Goal: Transaction & Acquisition: Subscribe to service/newsletter

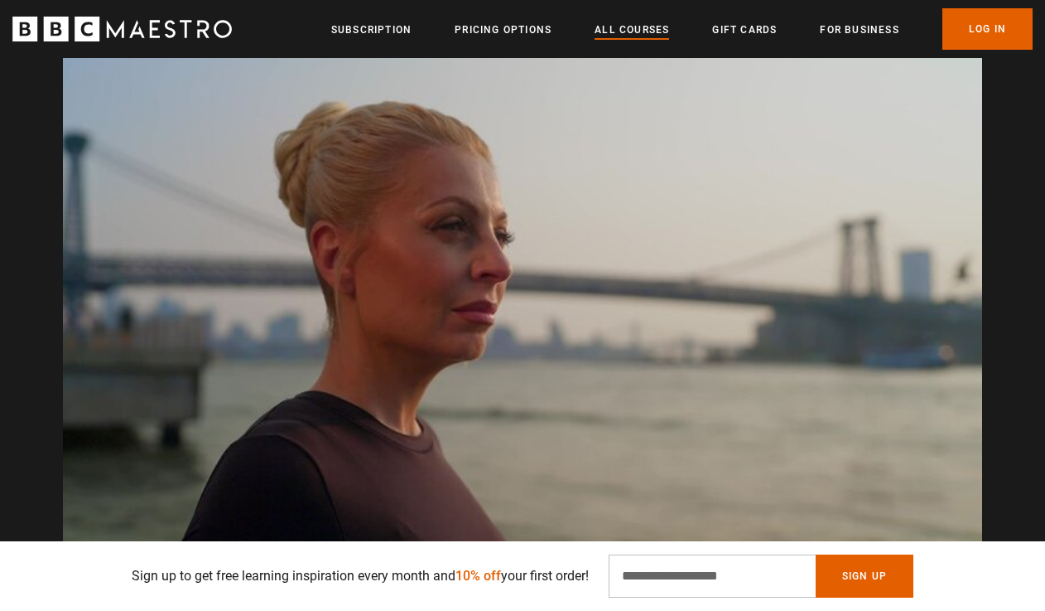
scroll to position [0, 1679]
click at [628, 28] on link "All Courses" at bounding box center [632, 30] width 75 height 17
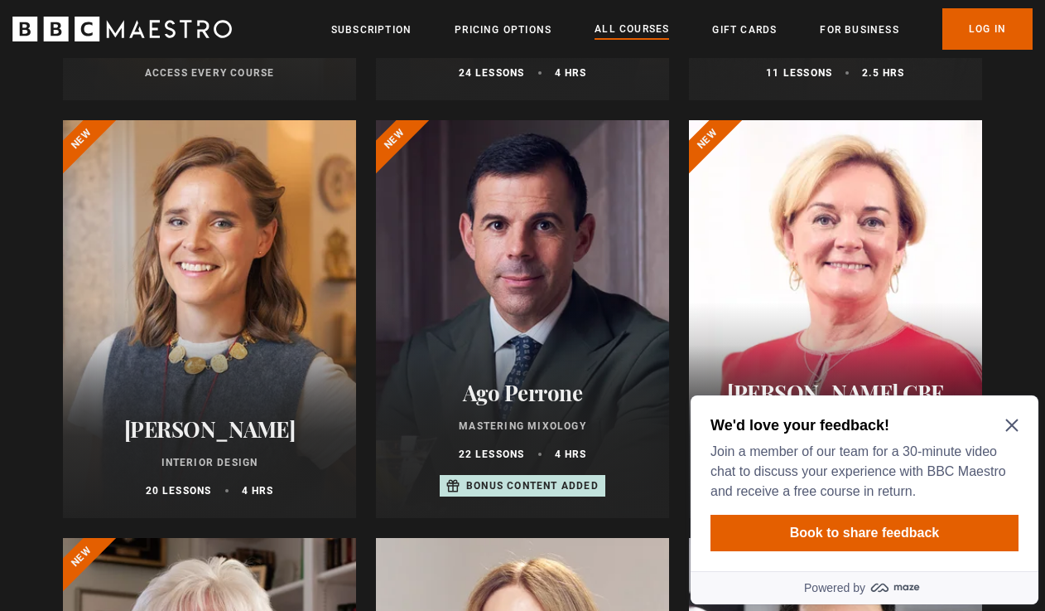
scroll to position [570, 0]
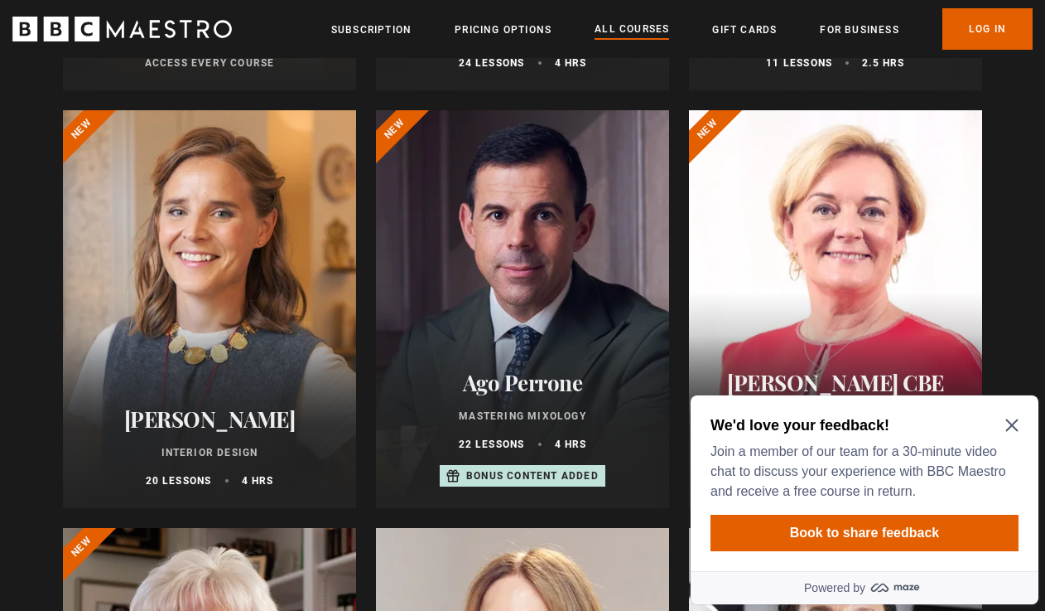
click at [226, 344] on div at bounding box center [209, 309] width 293 height 398
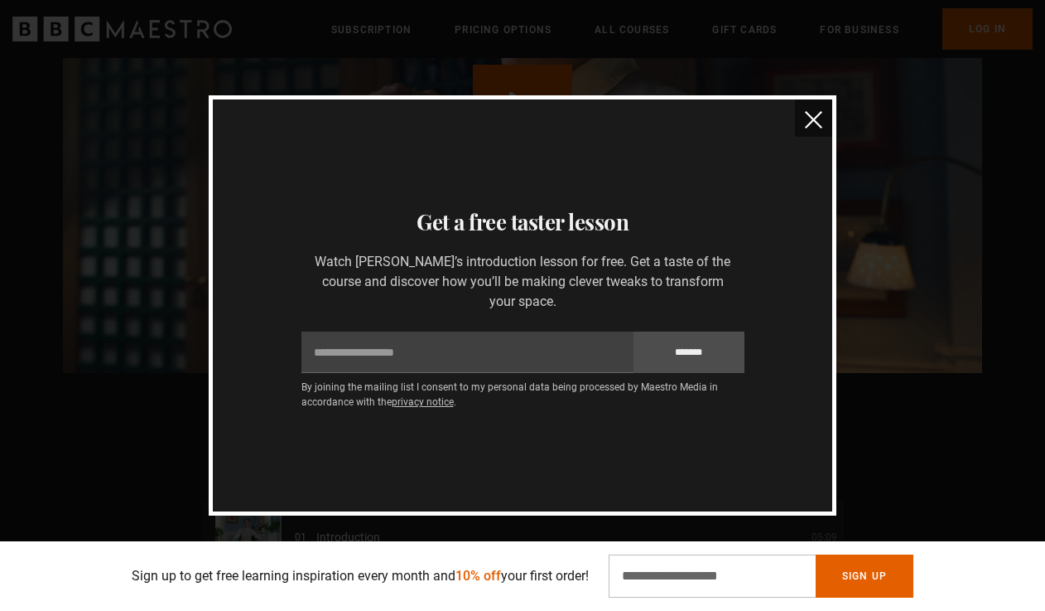
scroll to position [1949, 0]
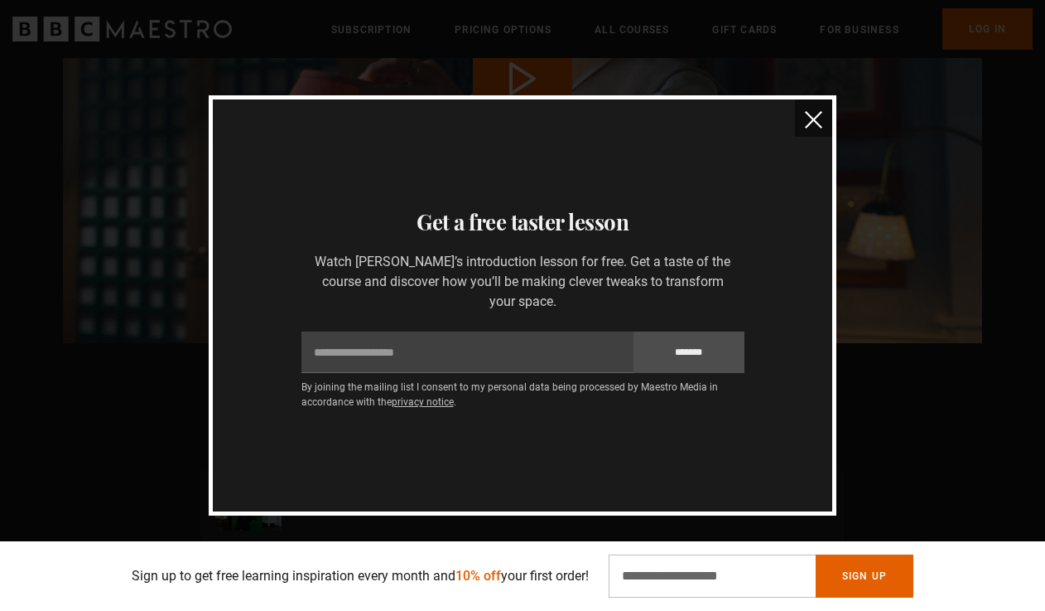
click at [813, 128] on img "close" at bounding box center [813, 119] width 17 height 17
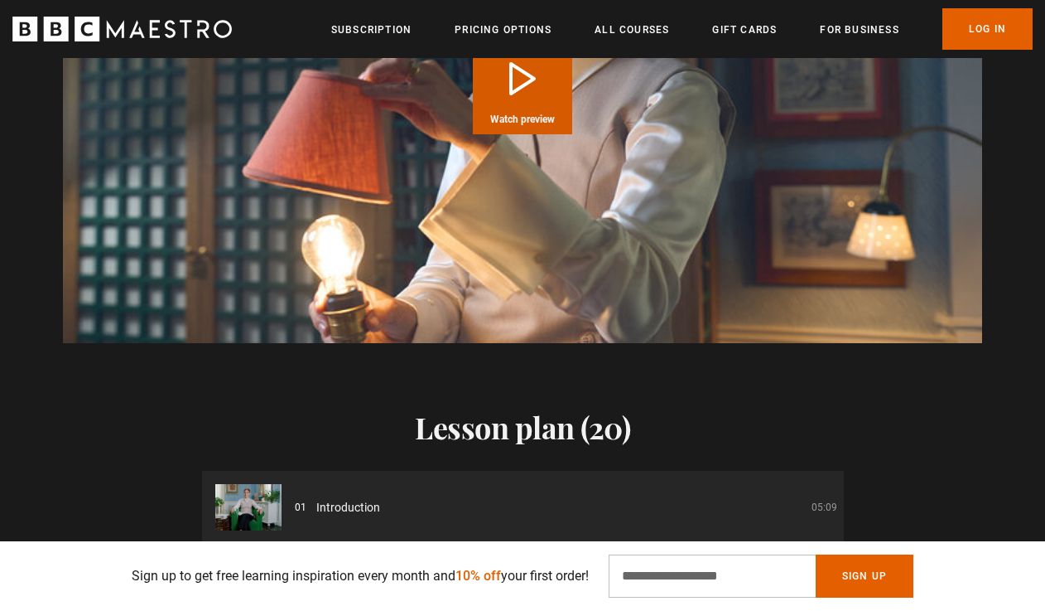
click at [509, 98] on button "Play Course overview for Interior Design with Beata Heuman Watch preview" at bounding box center [522, 84] width 99 height 99
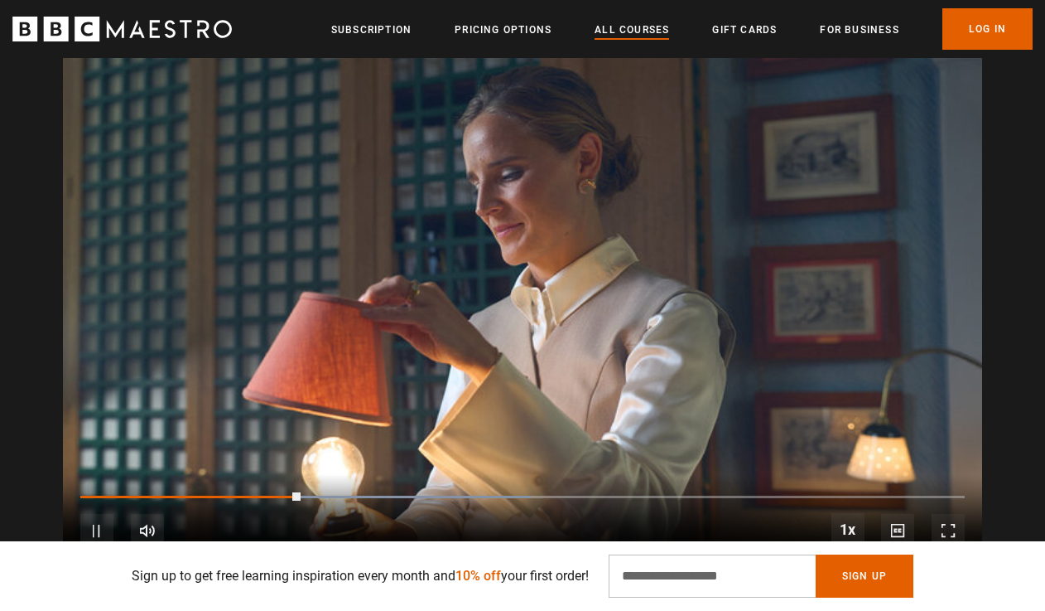
scroll to position [0, 630]
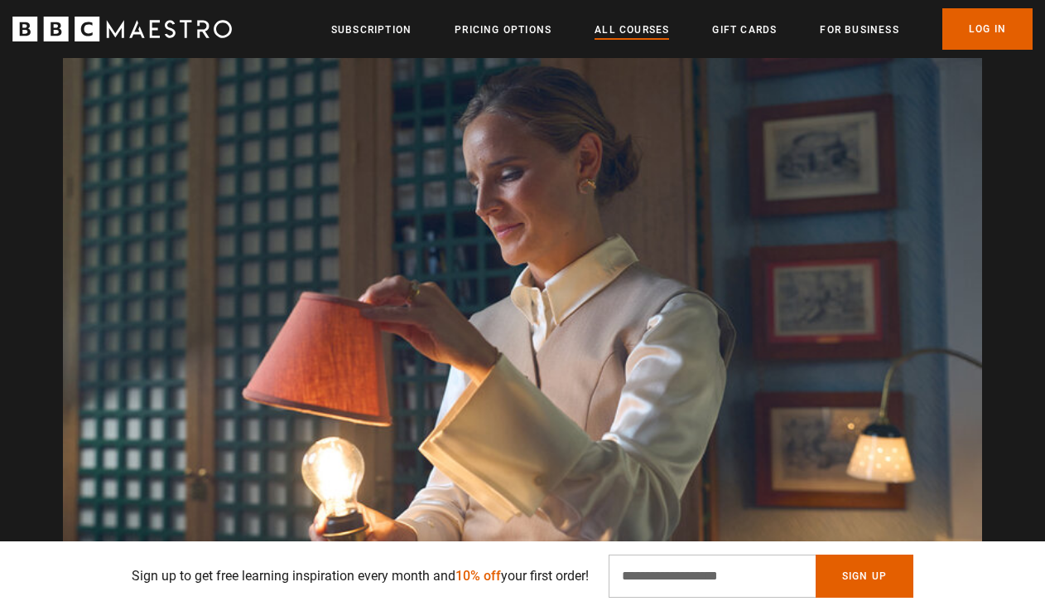
click at [631, 28] on link "All Courses" at bounding box center [632, 30] width 75 height 17
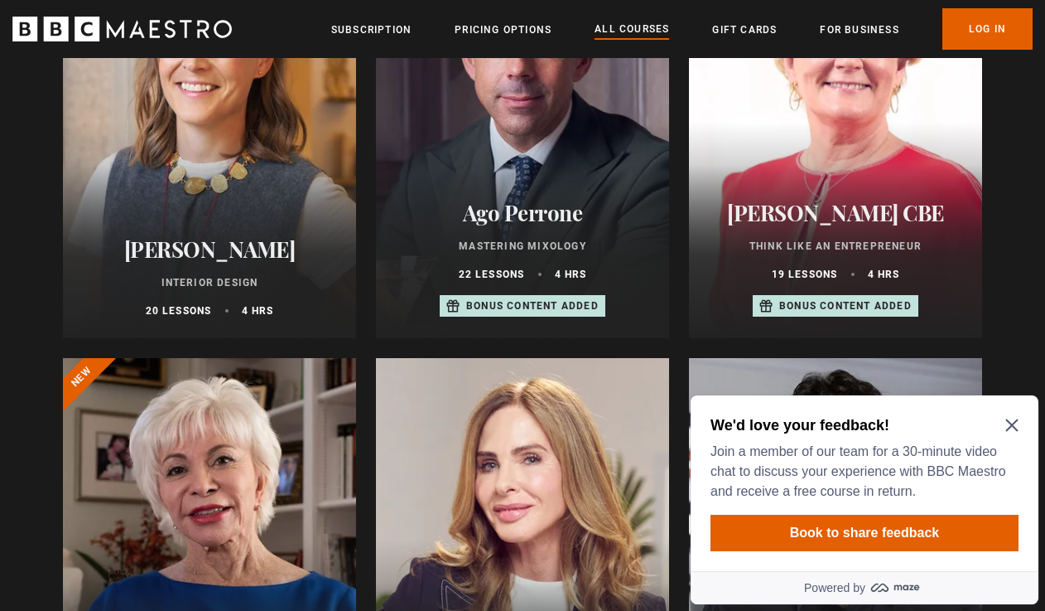
scroll to position [741, 0]
click at [1011, 427] on icon "Close Maze Prompt" at bounding box center [1012, 425] width 12 height 12
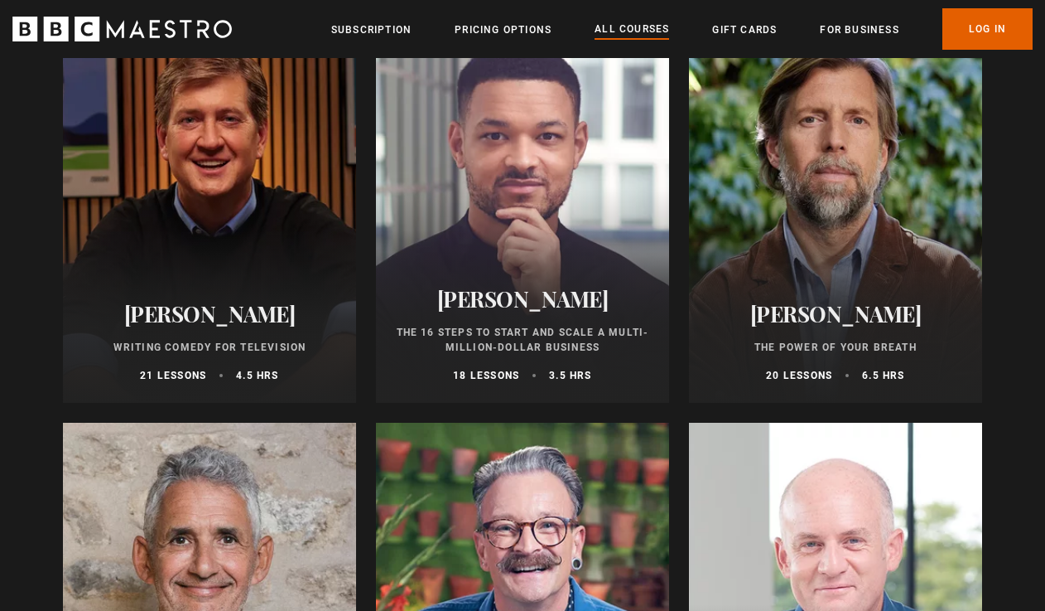
scroll to position [1931, 0]
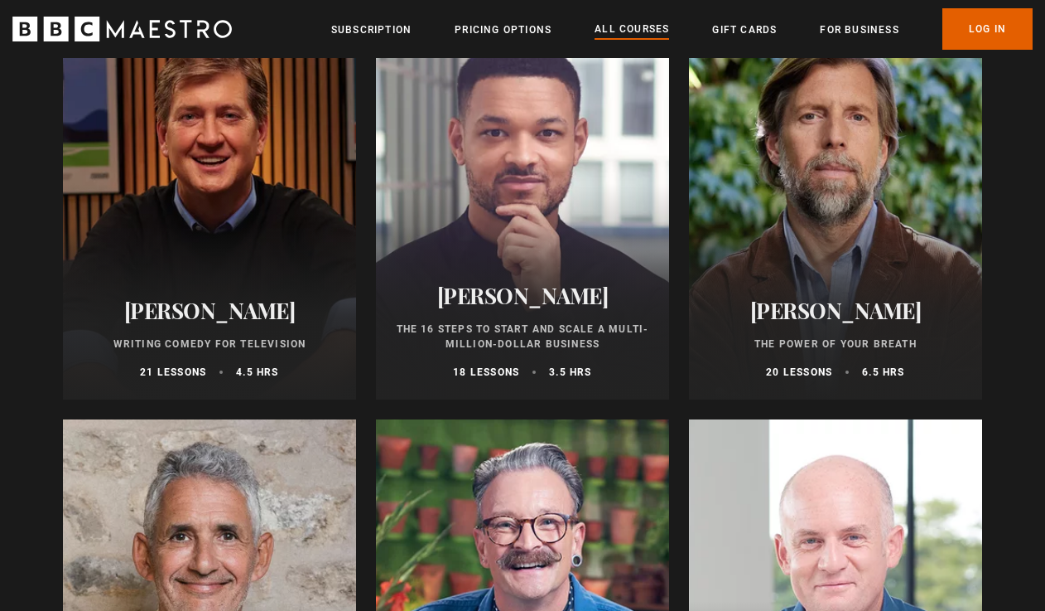
click at [541, 217] on div at bounding box center [522, 201] width 293 height 398
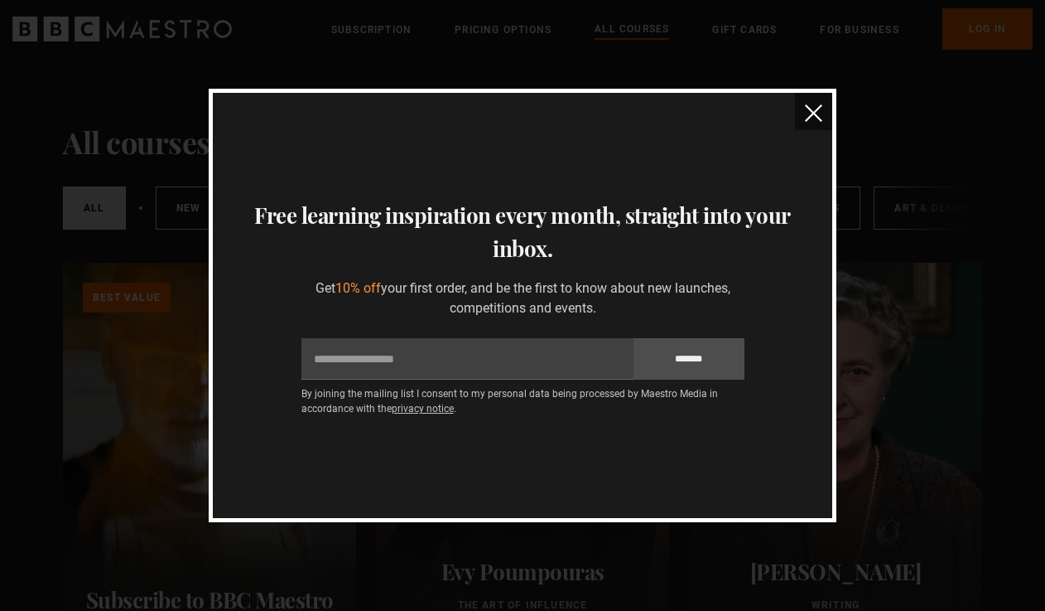
scroll to position [0, 0]
click at [806, 113] on img "close" at bounding box center [813, 112] width 17 height 17
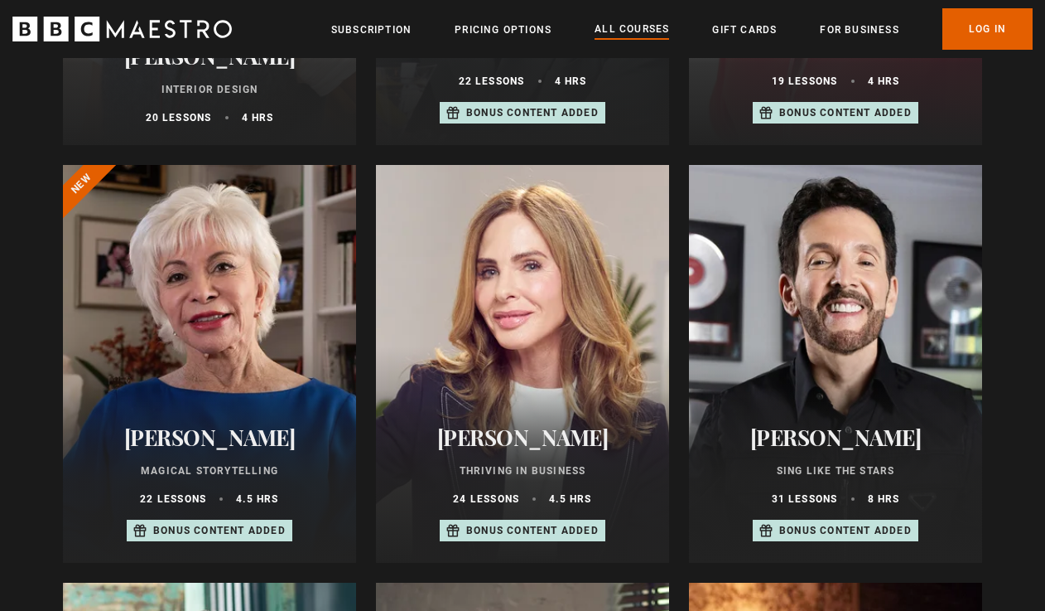
scroll to position [962, 0]
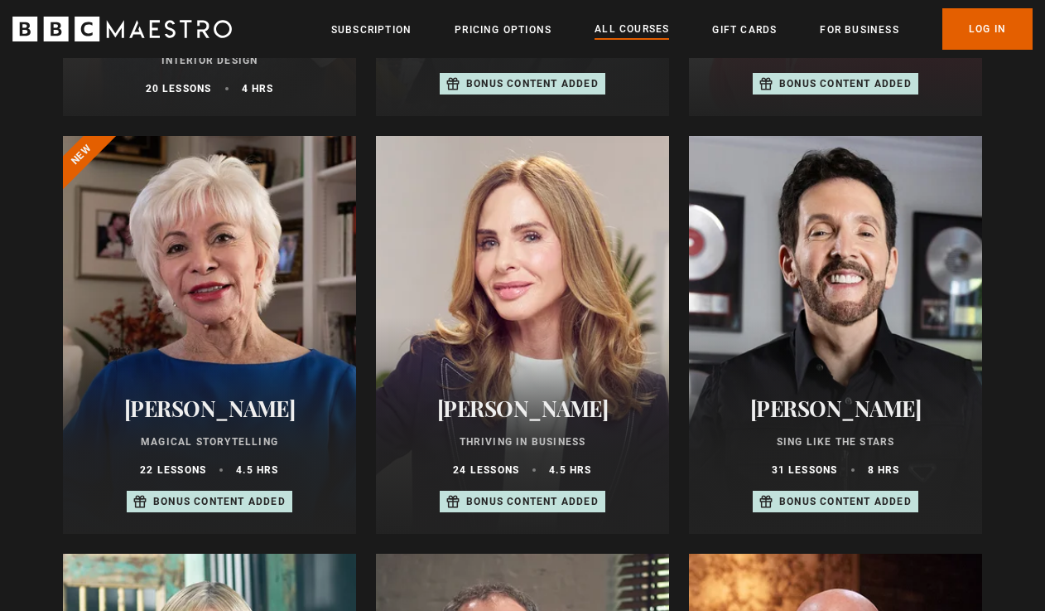
click at [566, 296] on div at bounding box center [522, 335] width 293 height 398
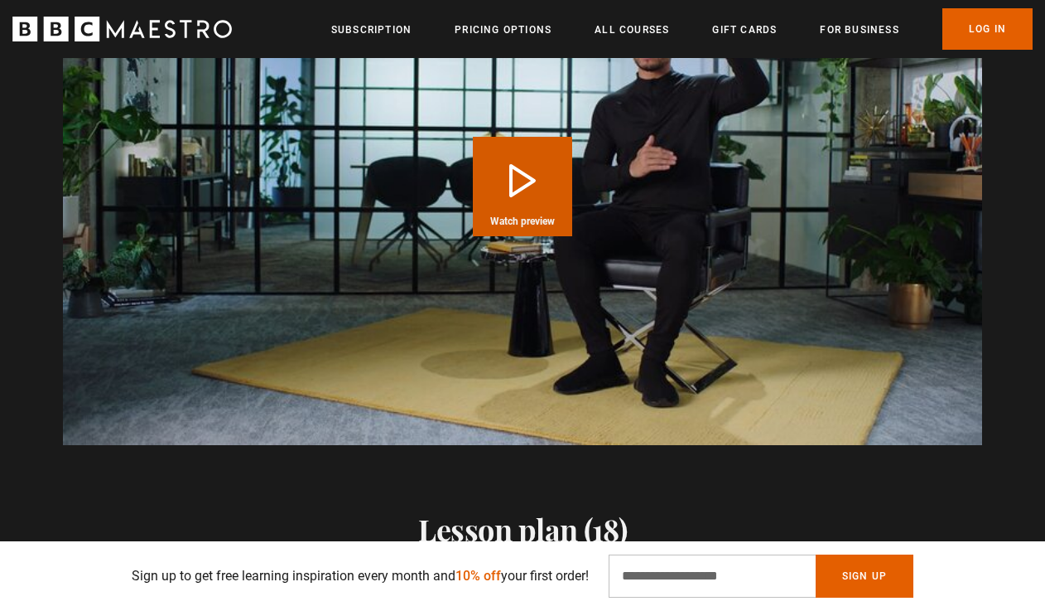
click at [534, 207] on button "Play Course overview for The 16 Steps to Start and Scale a Multi-Million-Dollar…" at bounding box center [522, 186] width 99 height 99
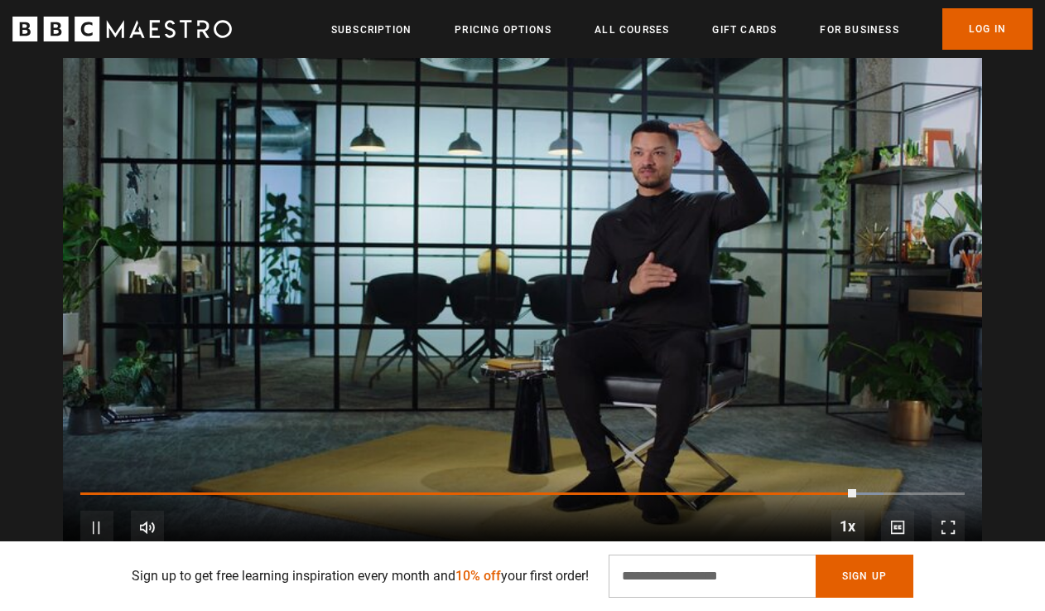
scroll to position [0, 1469]
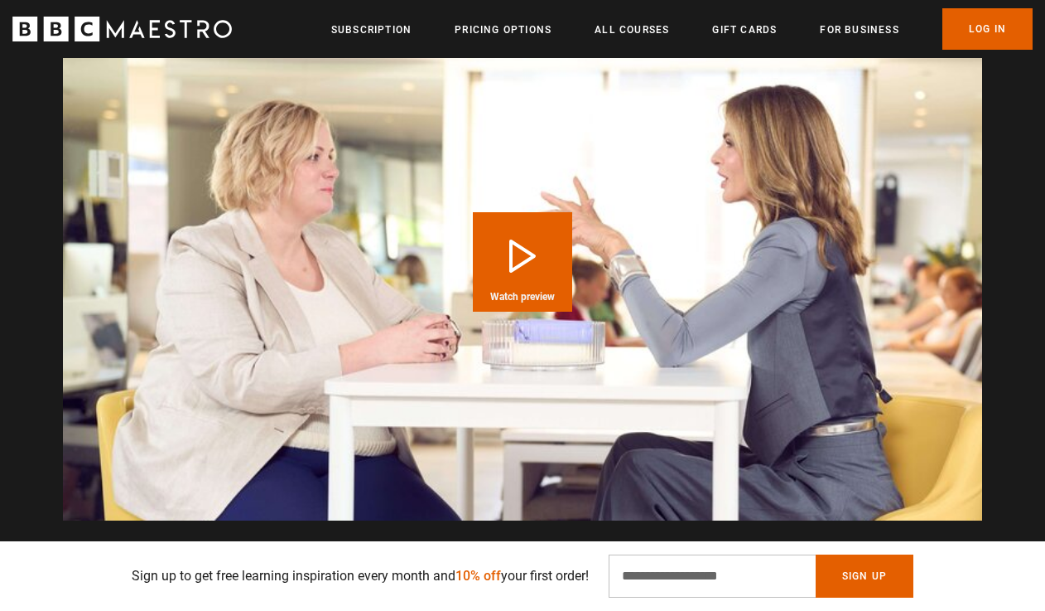
scroll to position [1792, 0]
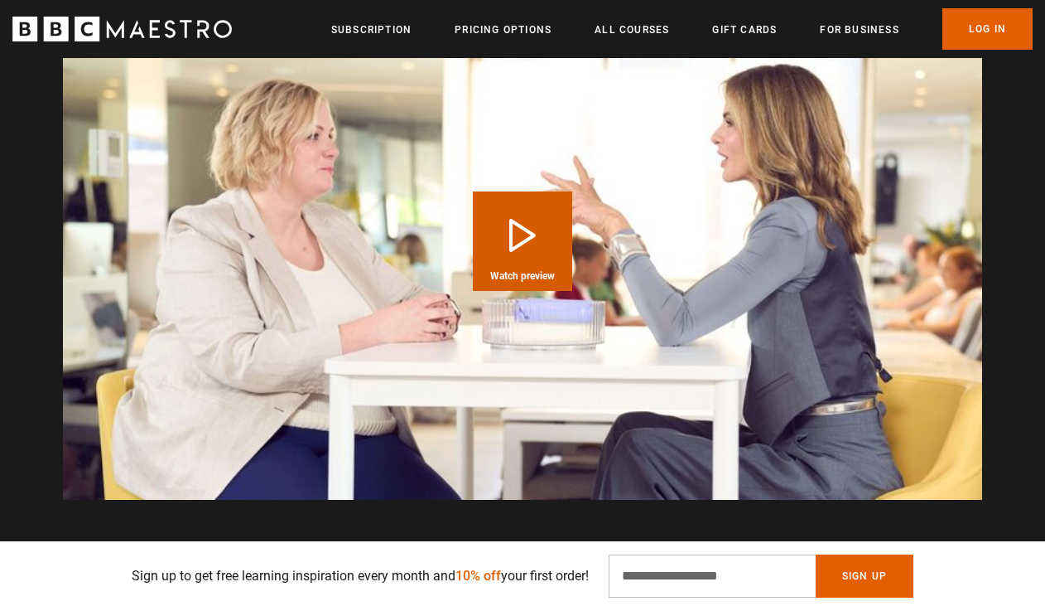
click at [521, 240] on button "Play Course overview for Thriving in Business with Trinny Woodall Watch preview" at bounding box center [522, 240] width 99 height 99
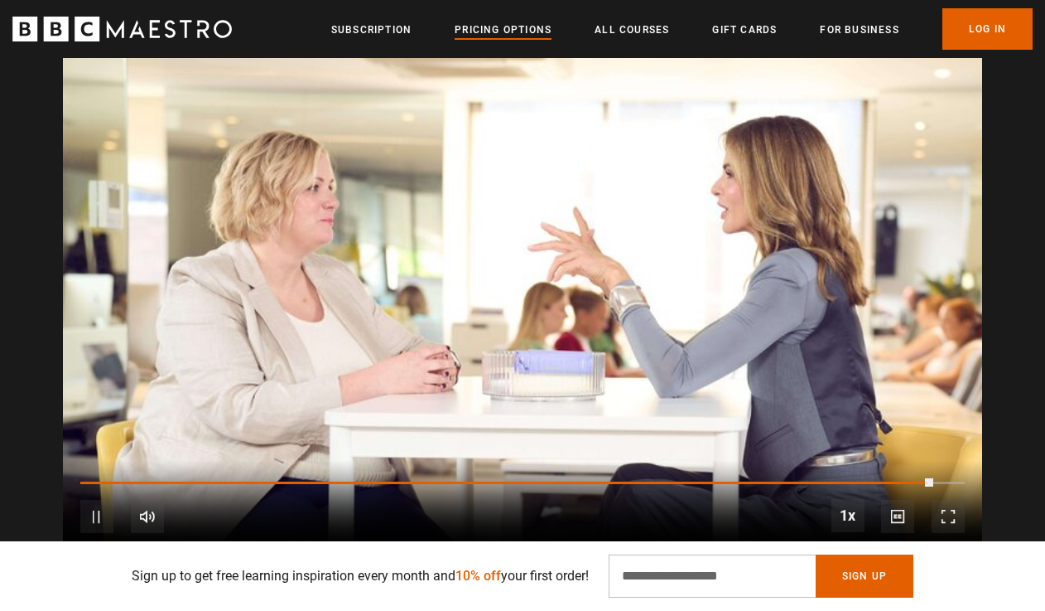
scroll to position [0, 1679]
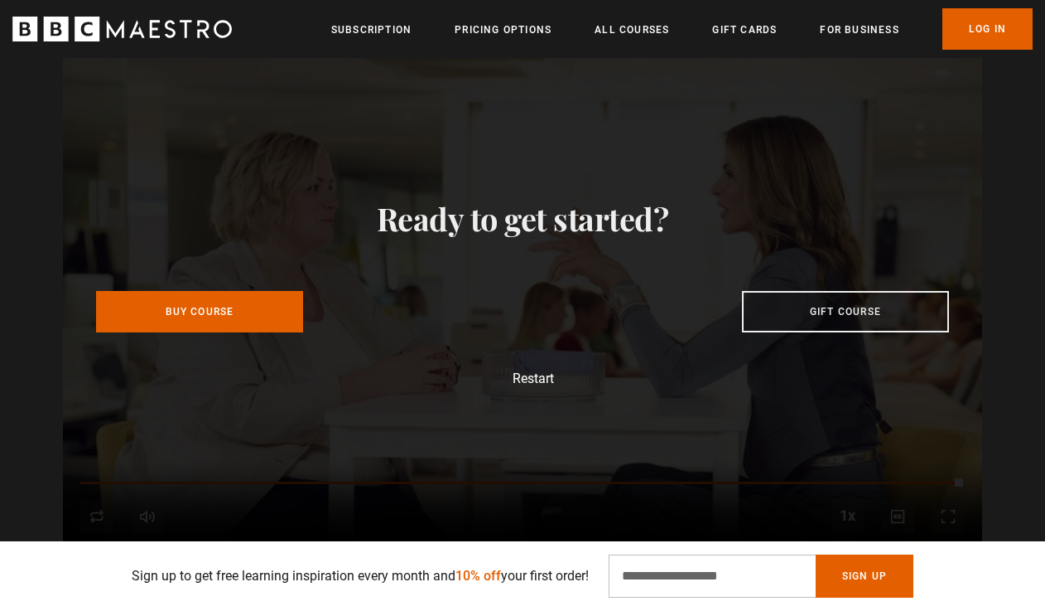
click at [623, 17] on ul "Subscription Pricing Options All Courses Gift Cards For business Already have a…" at bounding box center [682, 28] width 702 height 41
click at [625, 26] on link "All Courses" at bounding box center [632, 30] width 75 height 17
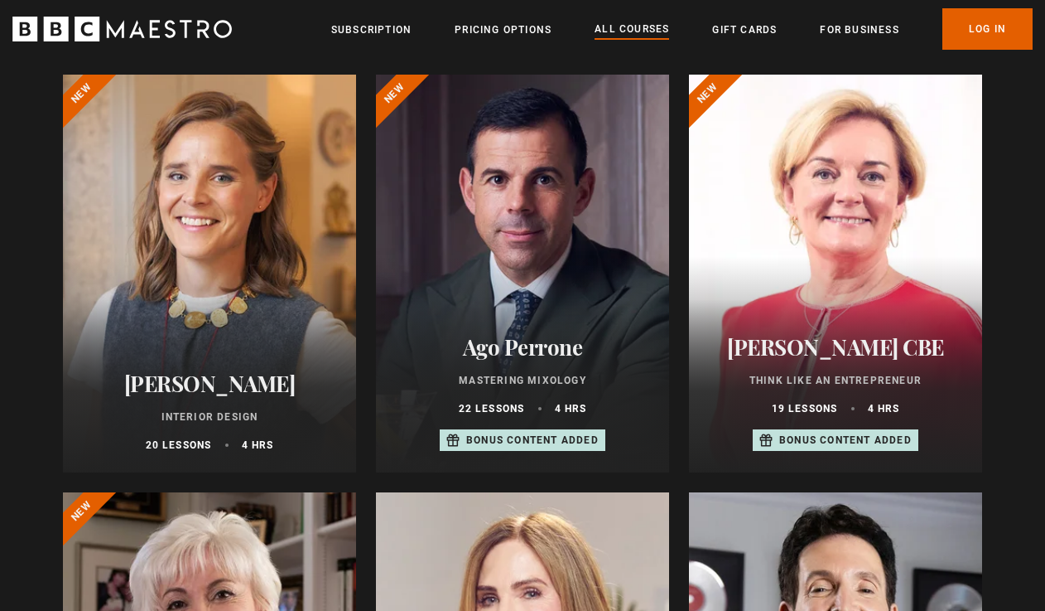
scroll to position [618, 0]
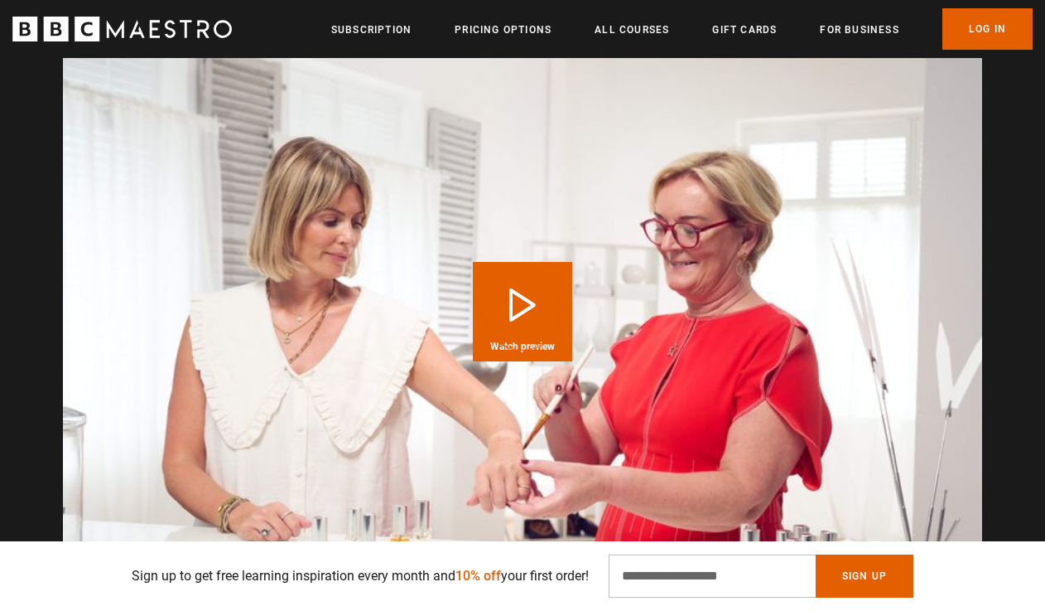
scroll to position [1896, 0]
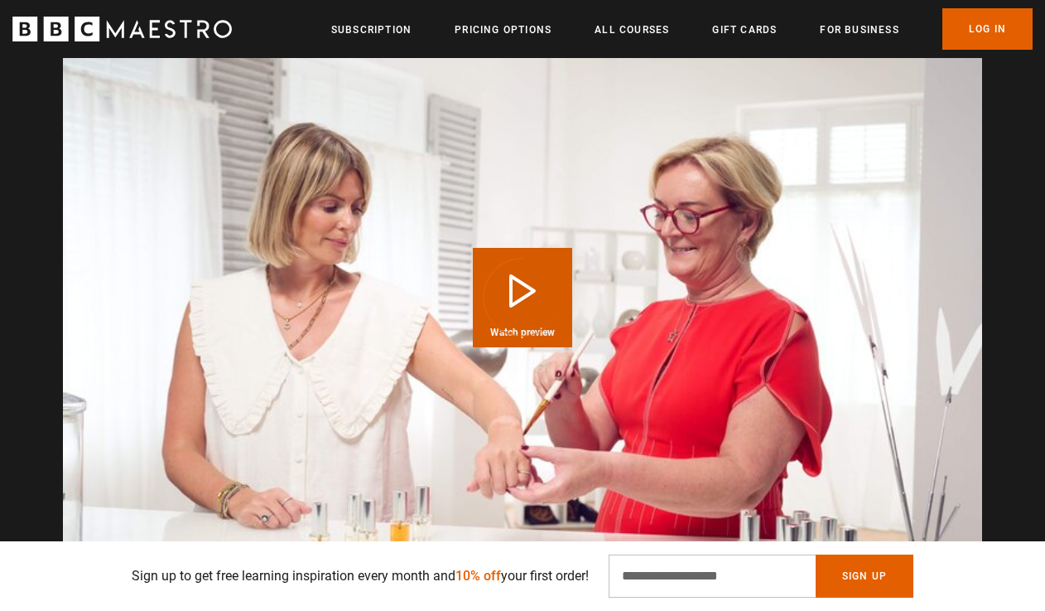
click at [520, 256] on div "Video Player is loading." at bounding box center [522, 297] width 83 height 83
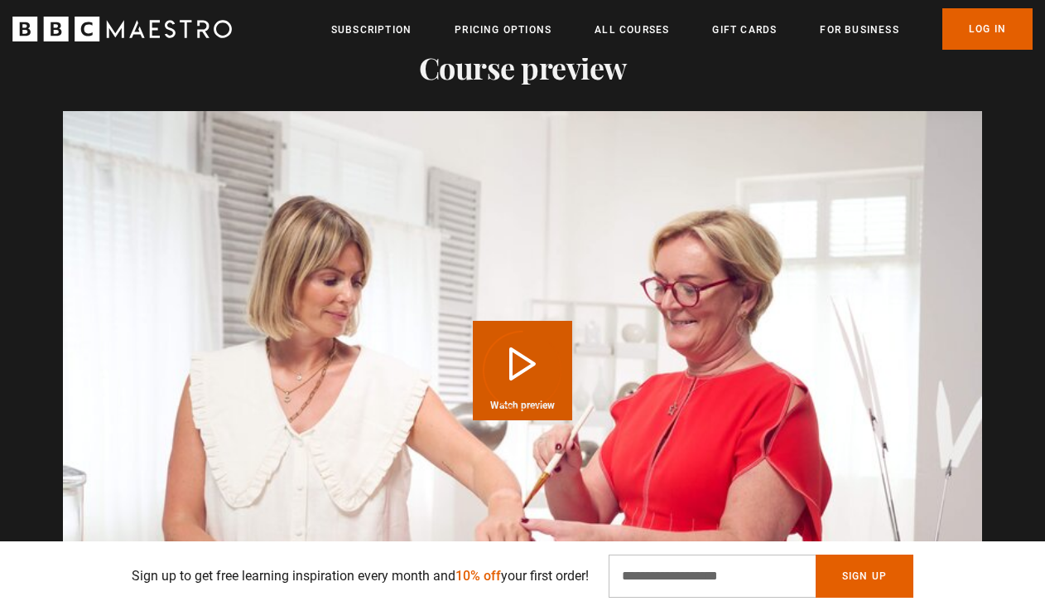
scroll to position [1827, 0]
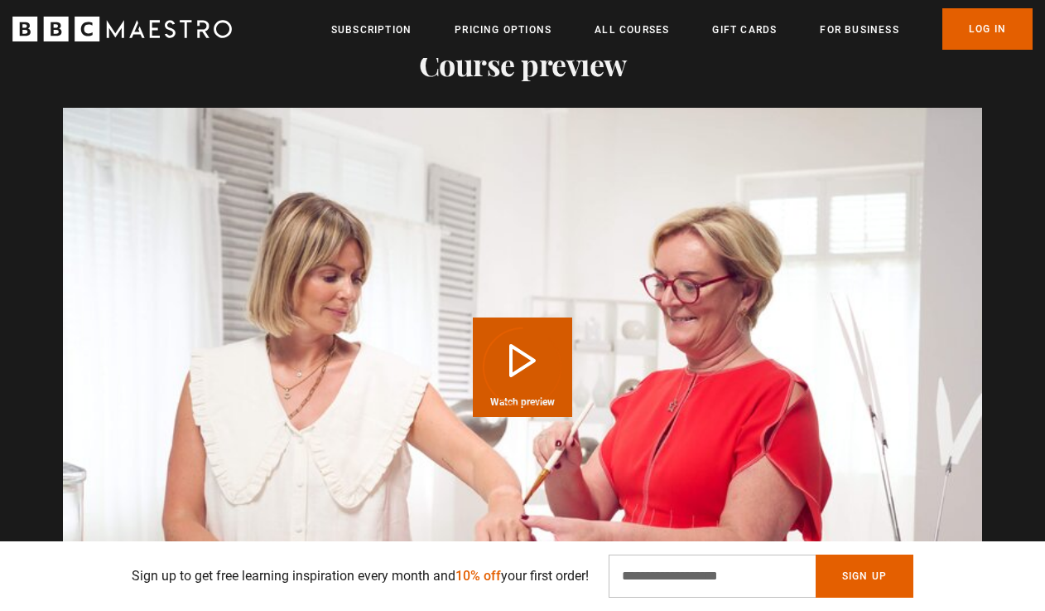
click at [514, 326] on div "Video Player is loading." at bounding box center [522, 367] width 83 height 83
click at [527, 326] on div "Video Player is loading." at bounding box center [522, 367] width 83 height 83
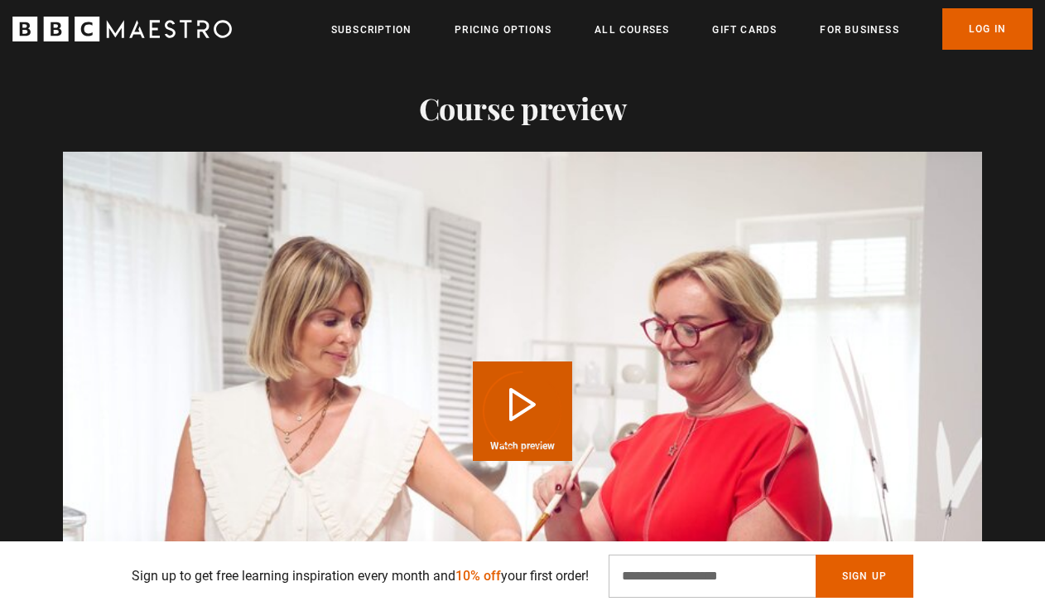
scroll to position [1784, 0]
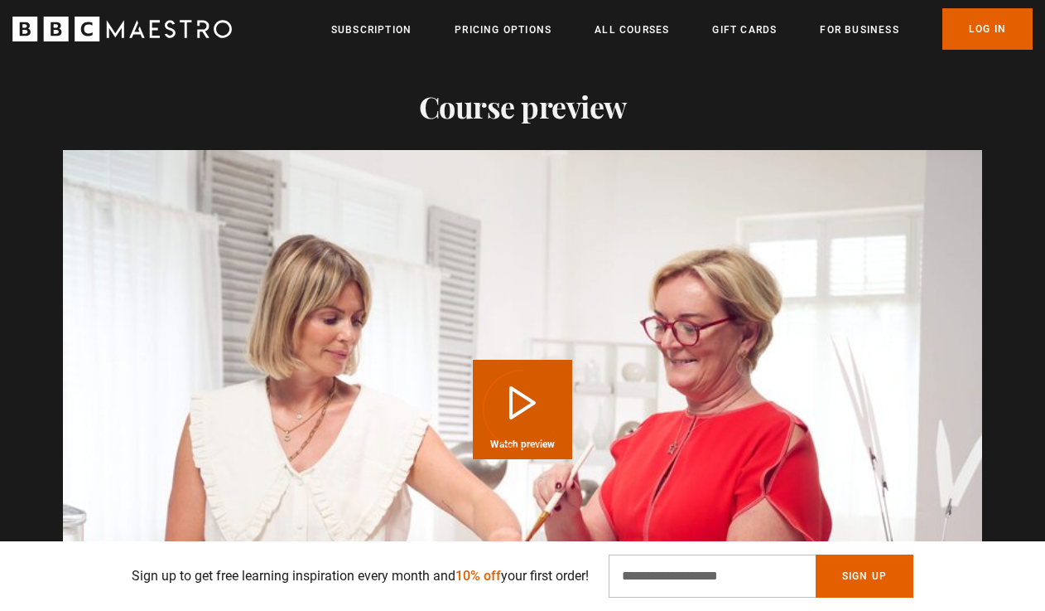
click at [564, 202] on video "Video Player" at bounding box center [522, 408] width 919 height 517
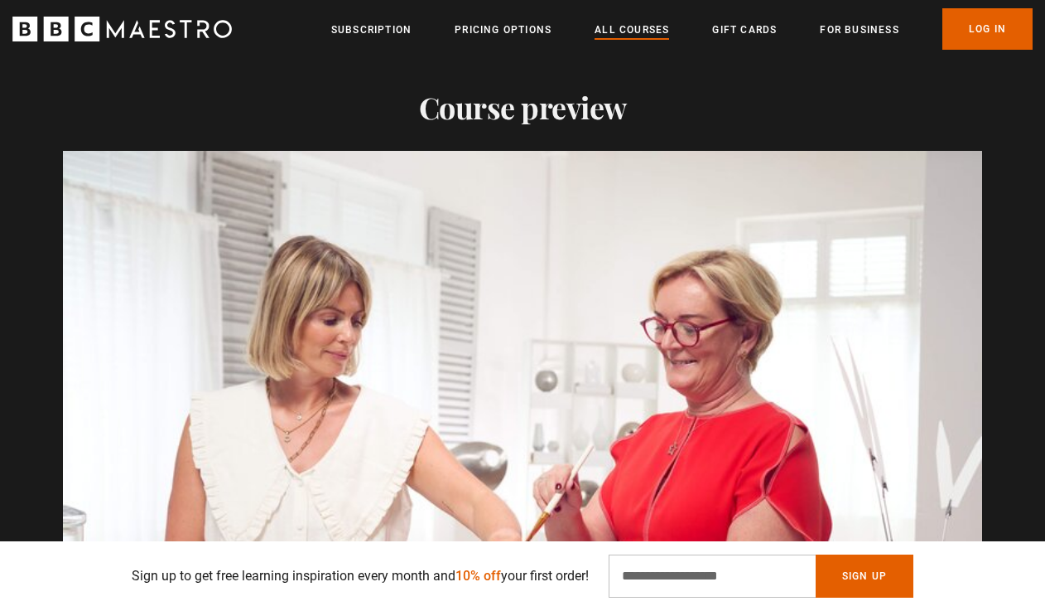
scroll to position [0, 2938]
click at [628, 27] on link "All Courses" at bounding box center [632, 30] width 75 height 17
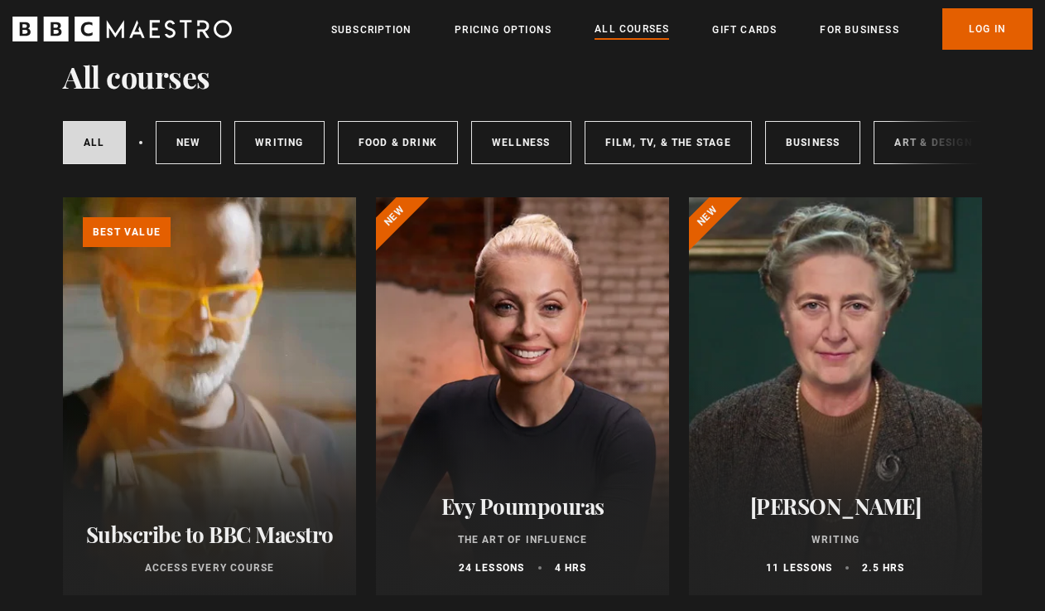
scroll to position [217, 0]
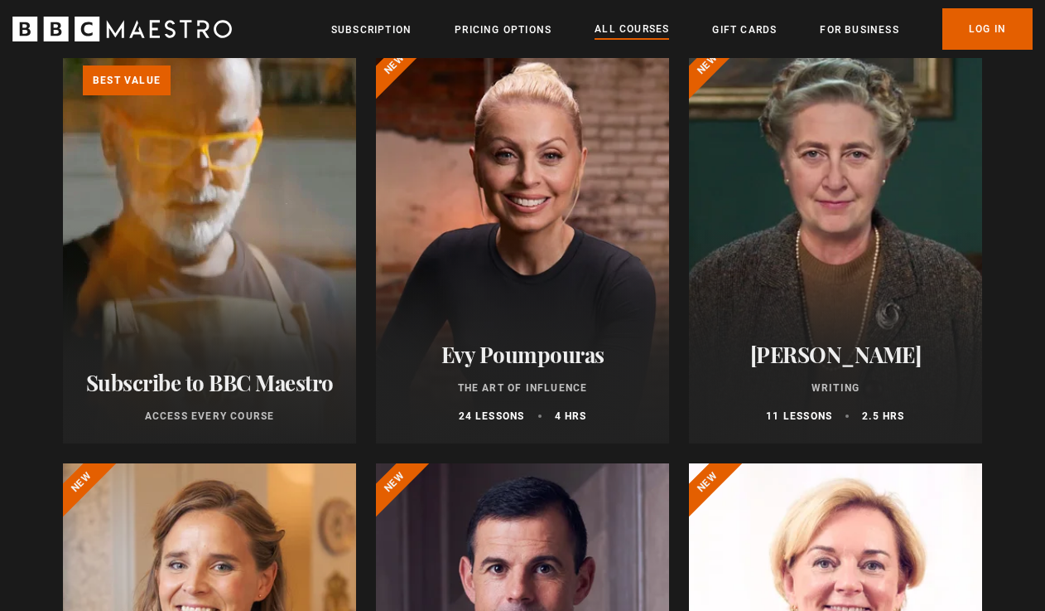
click at [542, 257] on div at bounding box center [522, 245] width 293 height 398
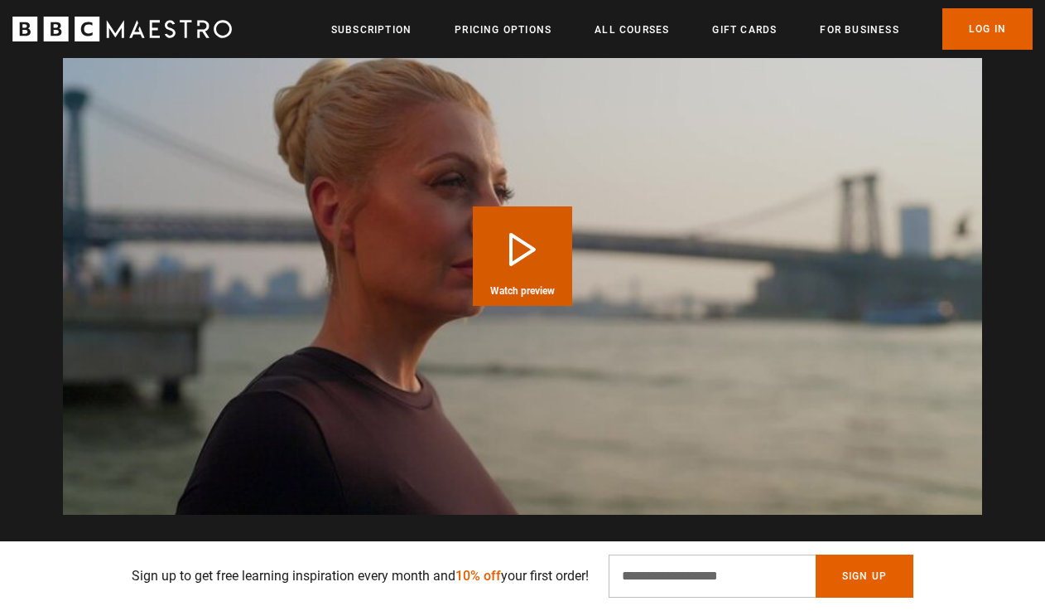
click at [494, 232] on button "Play Course overview for The Art of Influence with Evy Poumpouras Watch preview" at bounding box center [522, 255] width 99 height 99
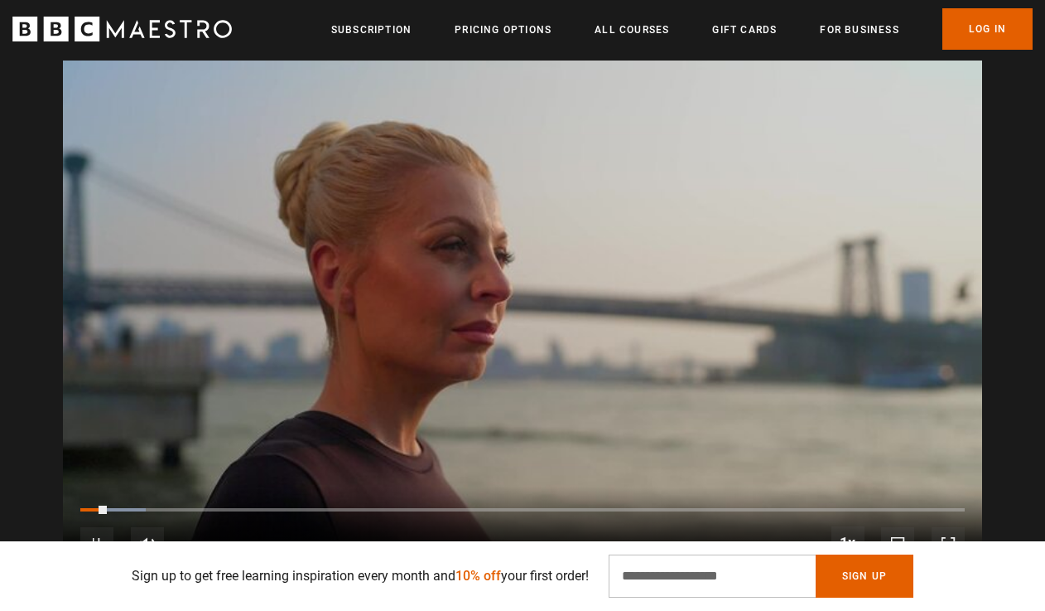
scroll to position [1749, 0]
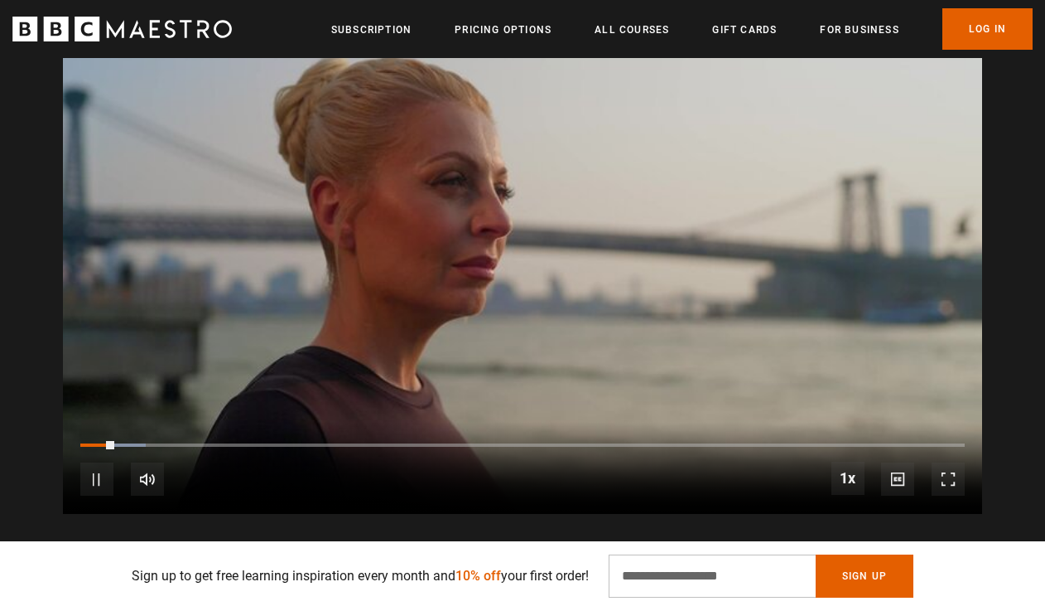
click at [958, 483] on span "Video Player" at bounding box center [948, 478] width 33 height 33
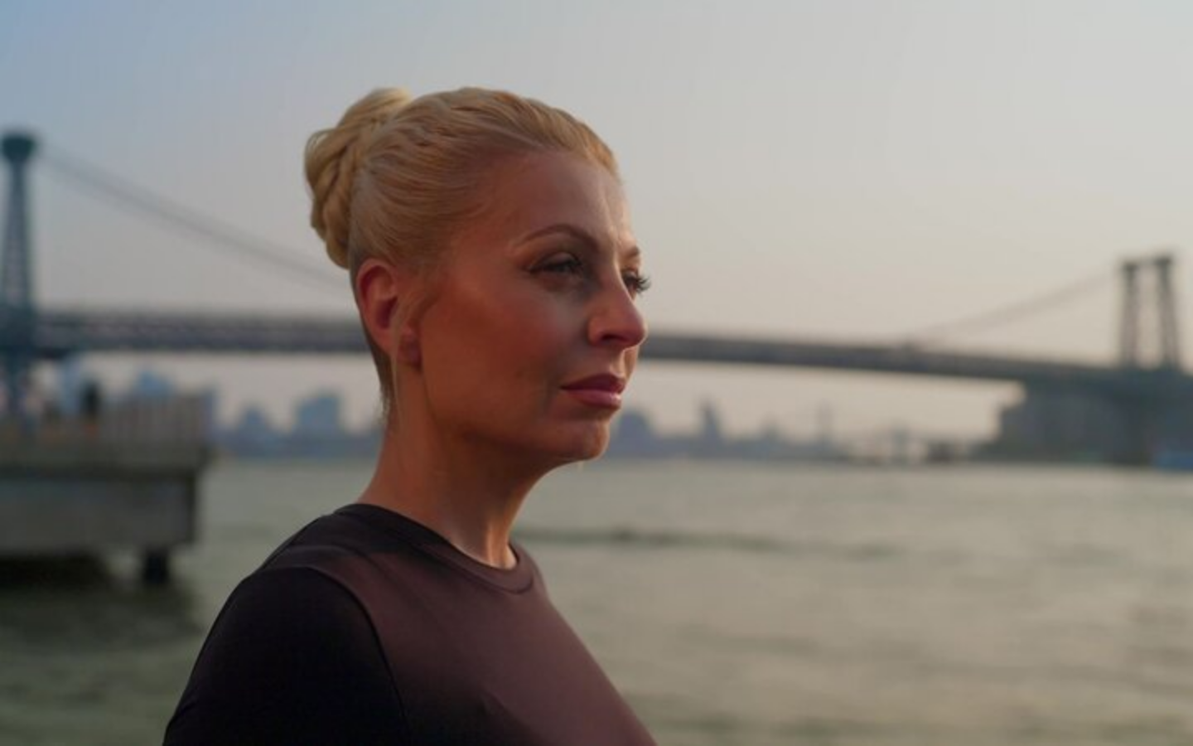
scroll to position [0, 1736]
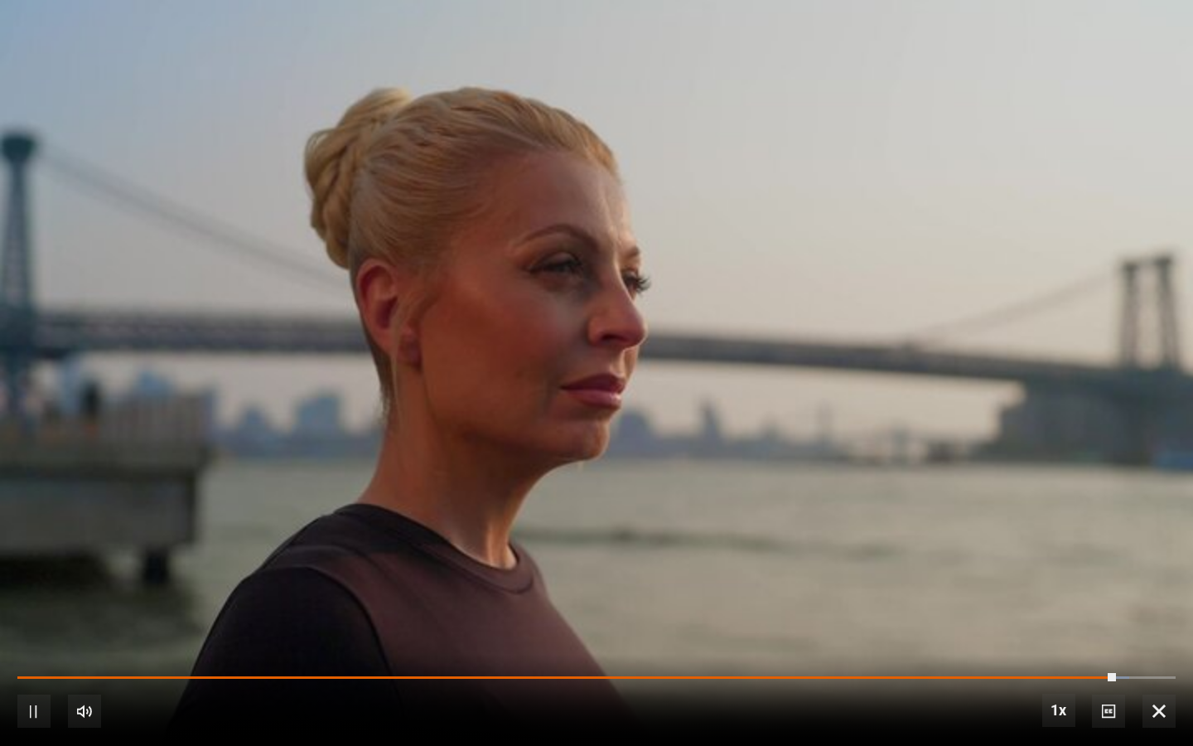
click at [1045, 610] on span "Video Player" at bounding box center [1158, 710] width 33 height 33
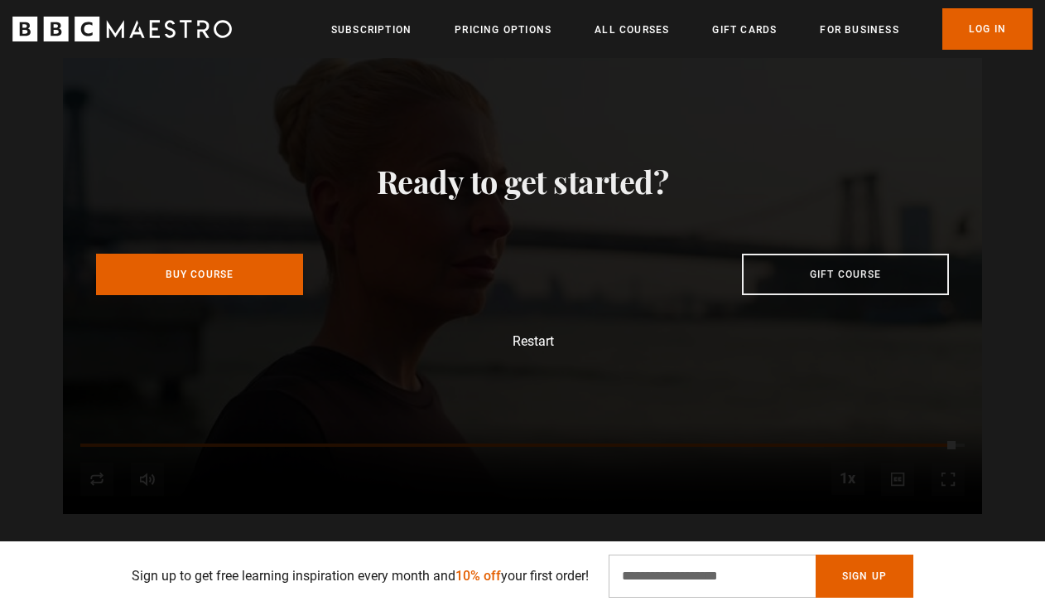
scroll to position [0, 2309]
click at [627, 29] on link "All Courses" at bounding box center [632, 30] width 75 height 17
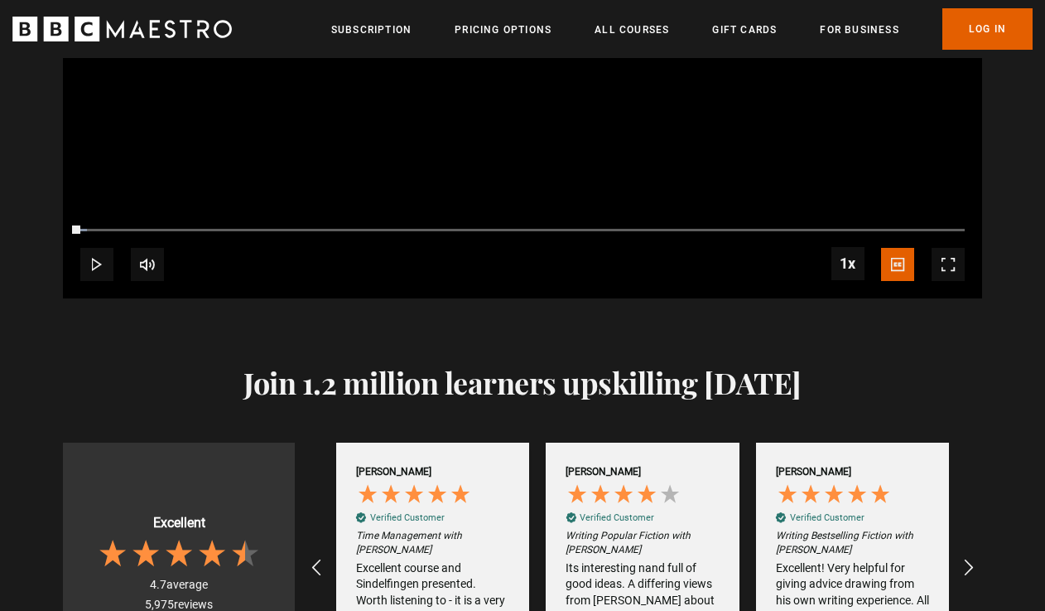
scroll to position [1693, 0]
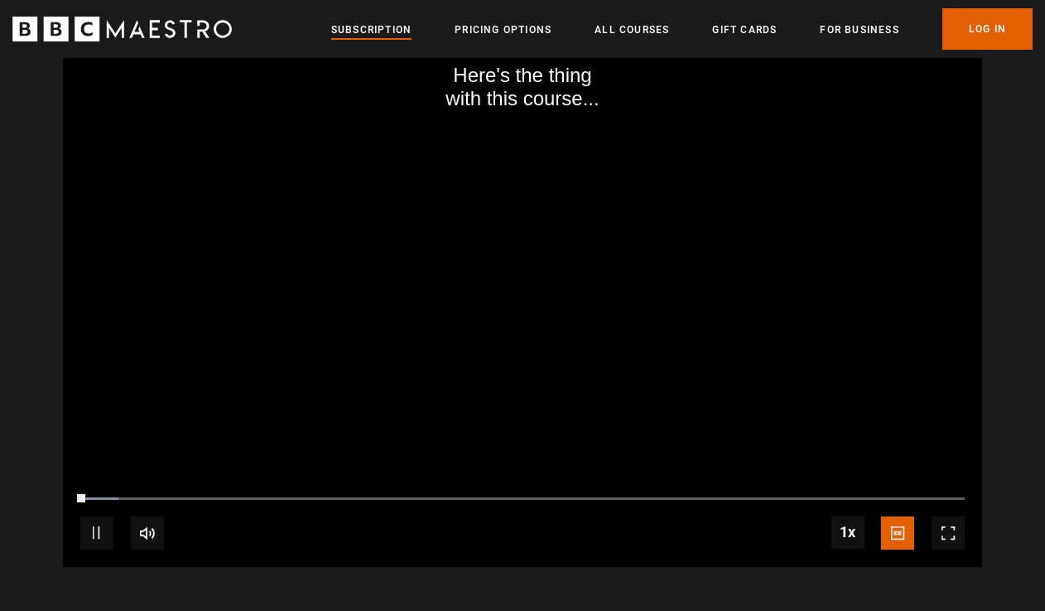
click at [374, 24] on link "Subscription" at bounding box center [371, 30] width 80 height 17
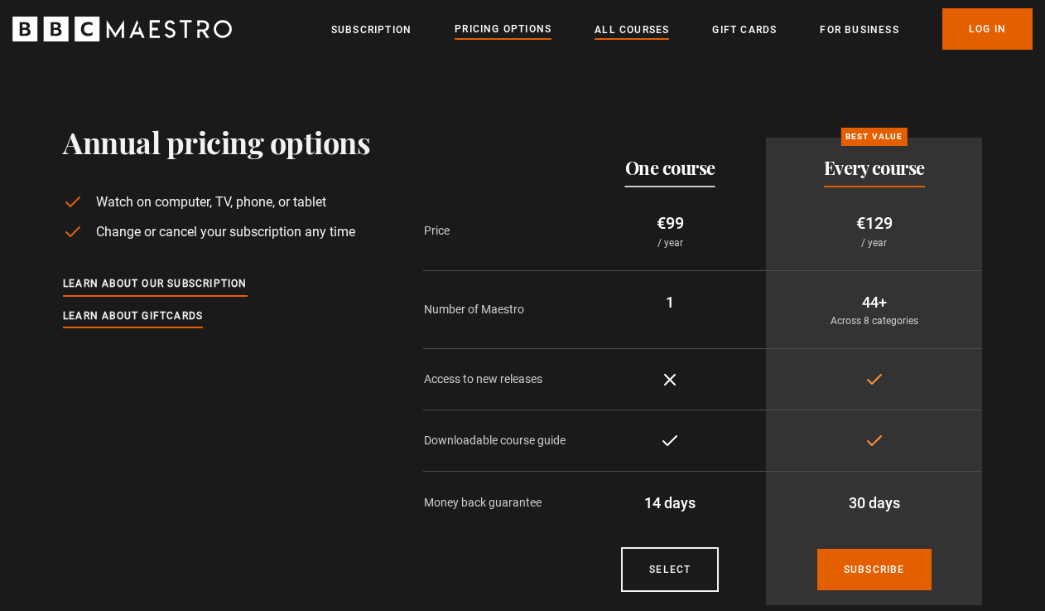
click at [624, 22] on link "All Courses" at bounding box center [632, 30] width 75 height 17
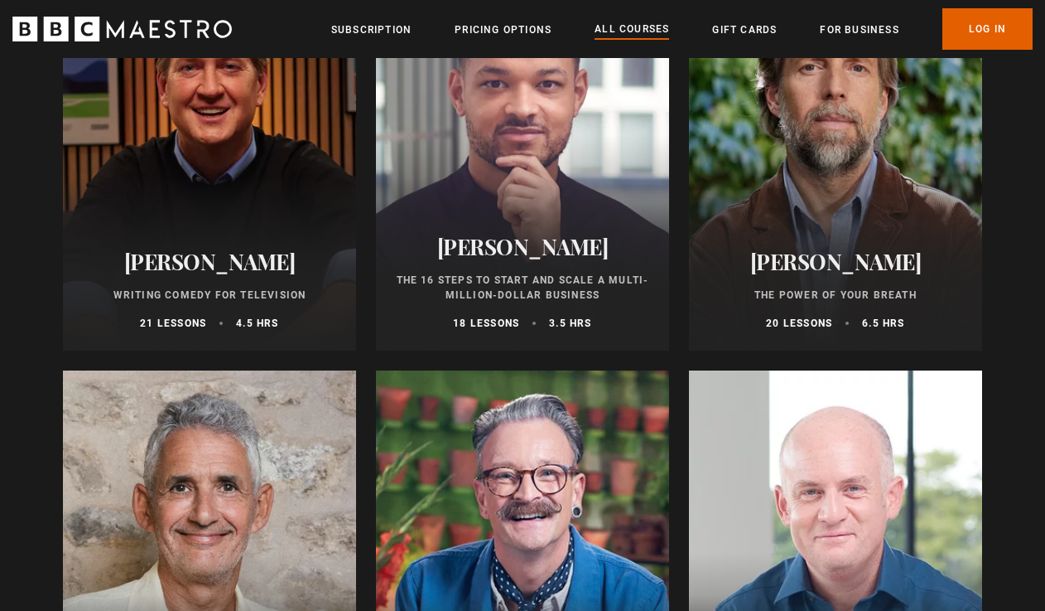
scroll to position [2010, 0]
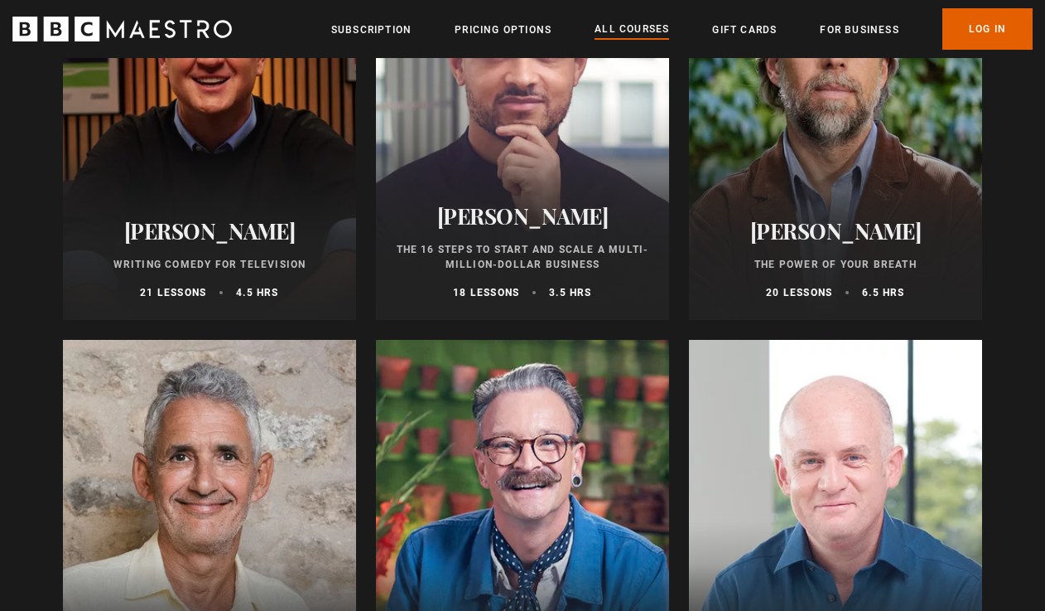
click at [496, 225] on h2 "[PERSON_NAME]" at bounding box center [522, 216] width 253 height 26
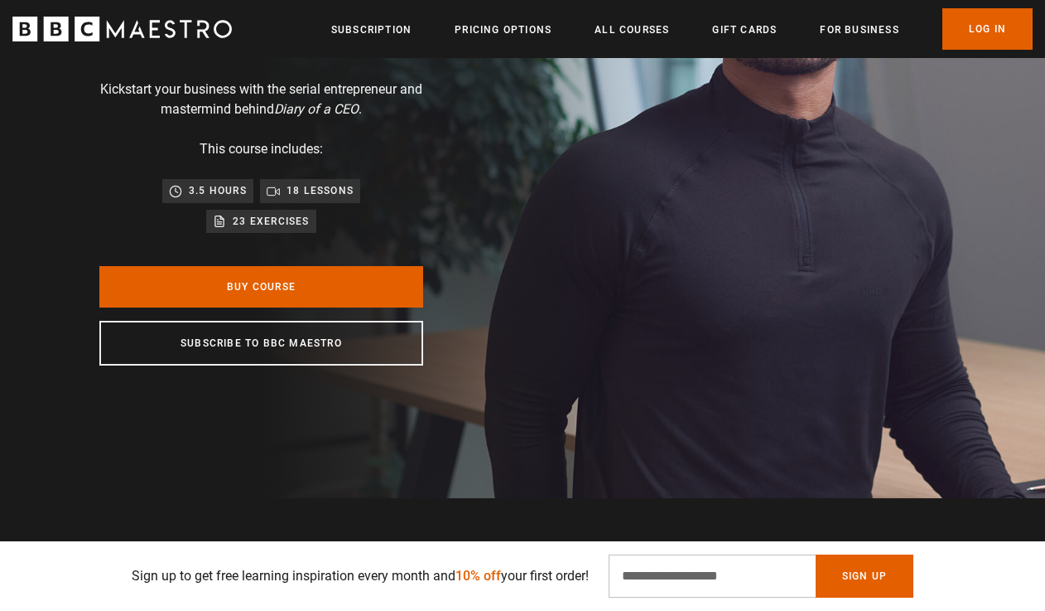
scroll to position [240, 0]
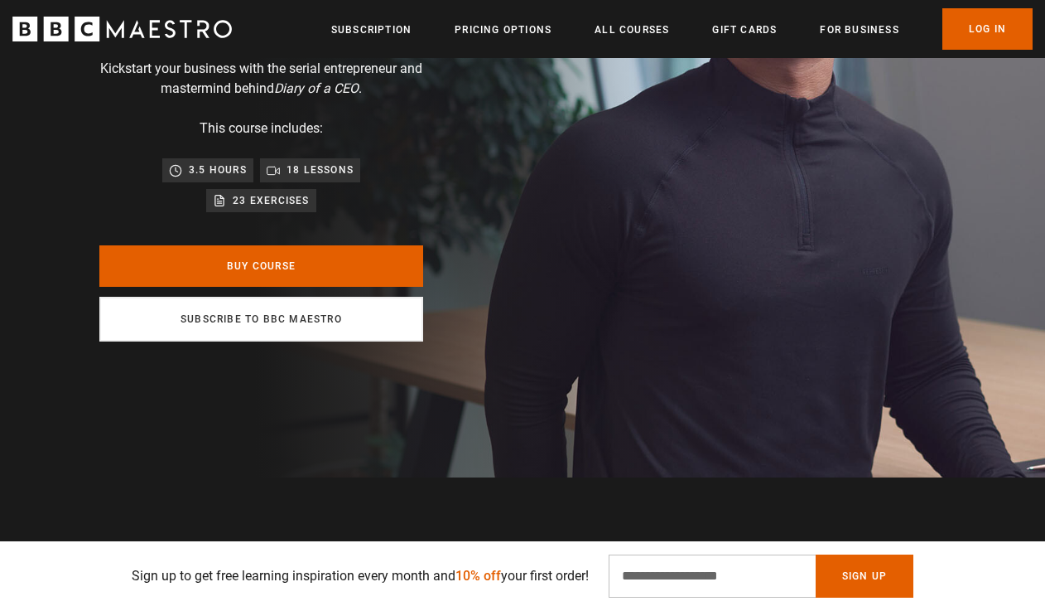
click at [339, 321] on link "Subscribe to BBC Maestro" at bounding box center [261, 319] width 324 height 45
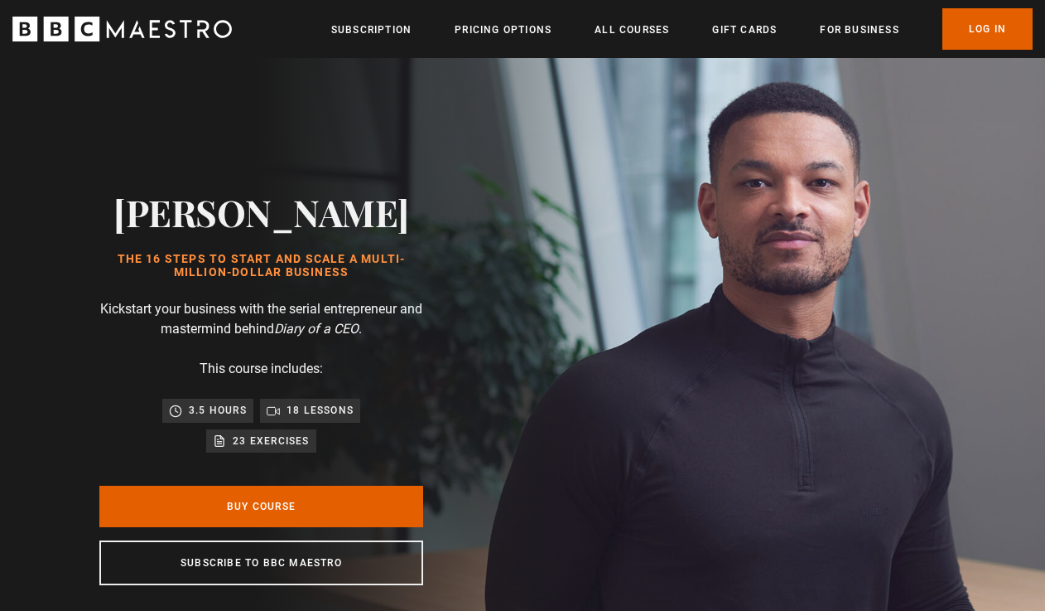
scroll to position [0, 2938]
